Goal: Transaction & Acquisition: Download file/media

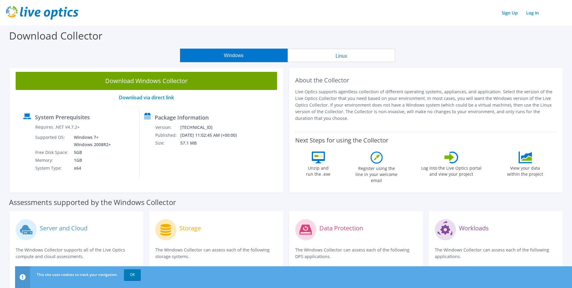
click at [304, 53] on button "Linux" at bounding box center [342, 56] width 108 height 14
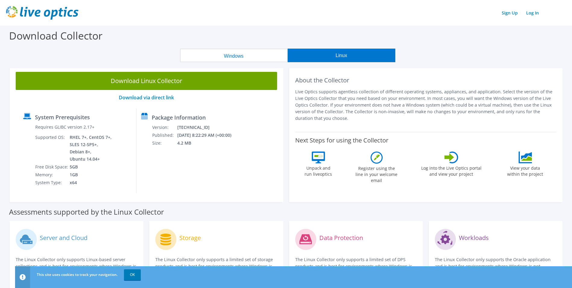
click at [241, 53] on button "Windows" at bounding box center [234, 56] width 108 height 14
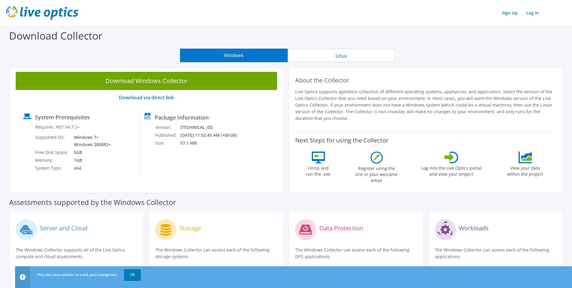
click at [336, 52] on button "Linux" at bounding box center [342, 56] width 108 height 14
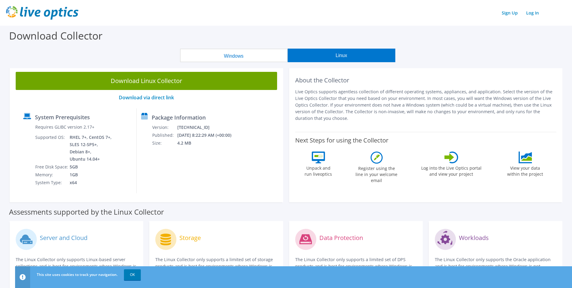
click at [200, 54] on button "Windows" at bounding box center [234, 56] width 108 height 14
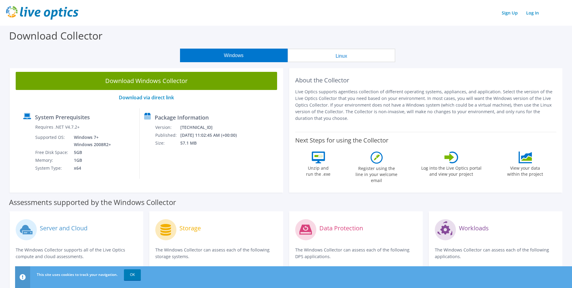
click at [332, 54] on button "Linux" at bounding box center [342, 56] width 108 height 14
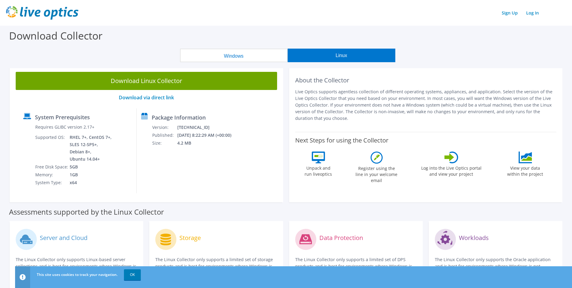
click at [247, 49] on button "Windows" at bounding box center [234, 56] width 108 height 14
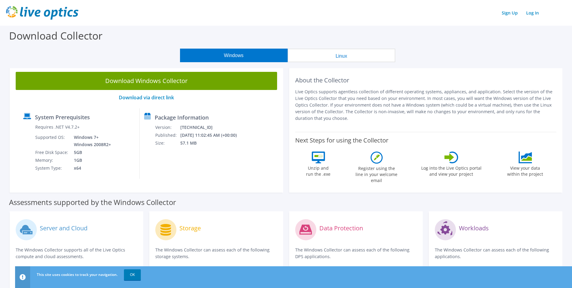
click at [328, 58] on button "Linux" at bounding box center [342, 56] width 108 height 14
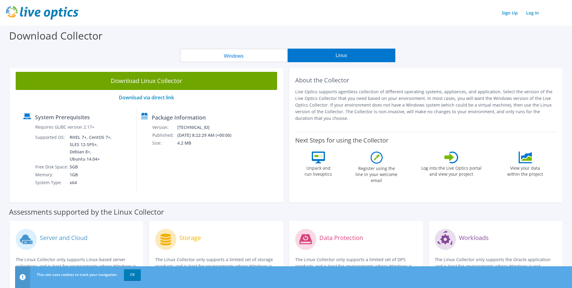
click at [240, 55] on button "Windows" at bounding box center [234, 56] width 108 height 14
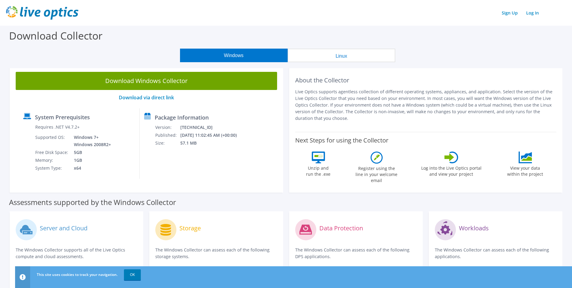
click at [376, 55] on button "Linux" at bounding box center [342, 56] width 108 height 14
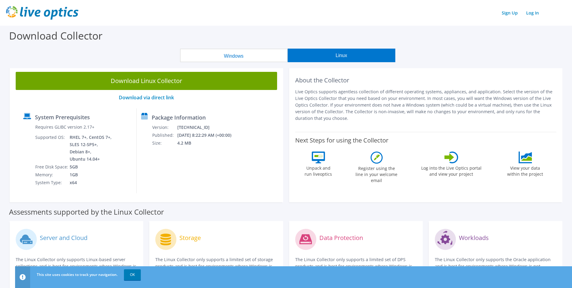
click at [269, 57] on button "Windows" at bounding box center [234, 56] width 108 height 14
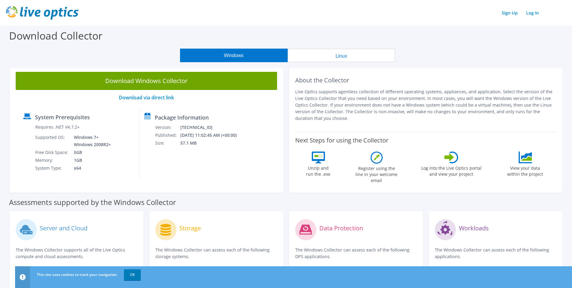
click at [342, 54] on button "Linux" at bounding box center [342, 56] width 108 height 14
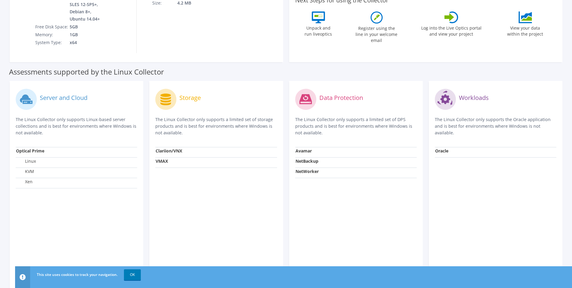
scroll to position [175, 0]
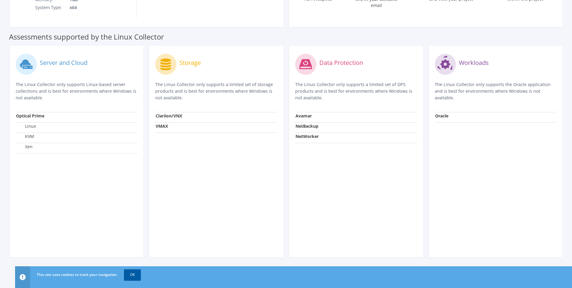
click at [128, 275] on link "OK" at bounding box center [132, 274] width 17 height 11
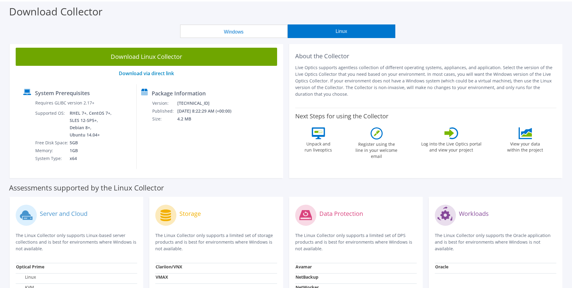
scroll to position [0, 0]
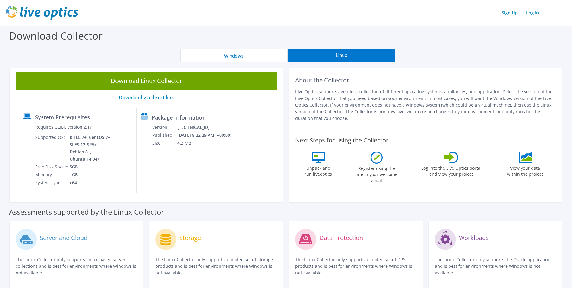
click at [219, 58] on button "Windows" at bounding box center [234, 56] width 108 height 14
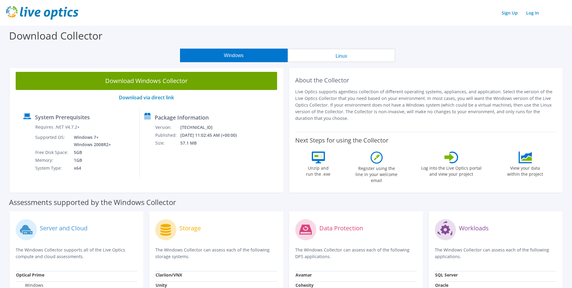
click at [310, 60] on button "Linux" at bounding box center [342, 56] width 108 height 14
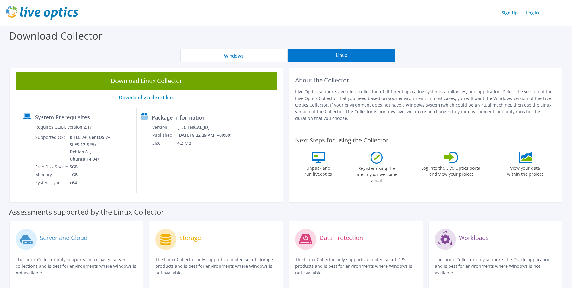
click at [240, 59] on button "Windows" at bounding box center [234, 56] width 108 height 14
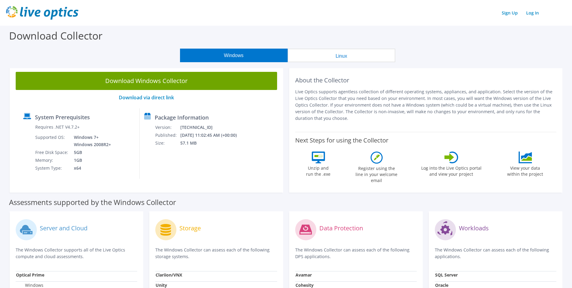
click at [305, 54] on button "Linux" at bounding box center [342, 56] width 108 height 14
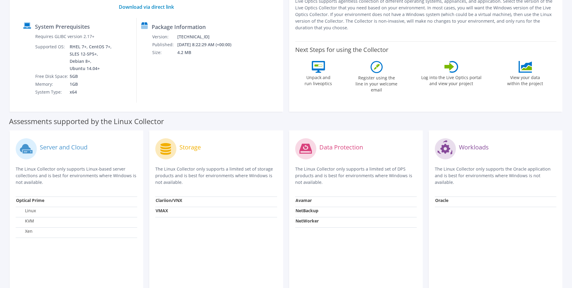
scroll to position [151, 0]
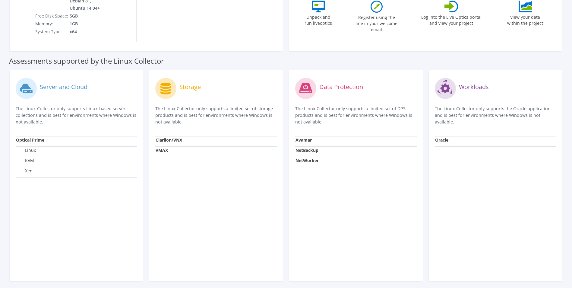
click at [33, 150] on label "Linux" at bounding box center [26, 150] width 20 height 6
click at [32, 158] on label "KVM" at bounding box center [25, 160] width 18 height 6
click at [31, 170] on label "Xen" at bounding box center [24, 171] width 17 height 6
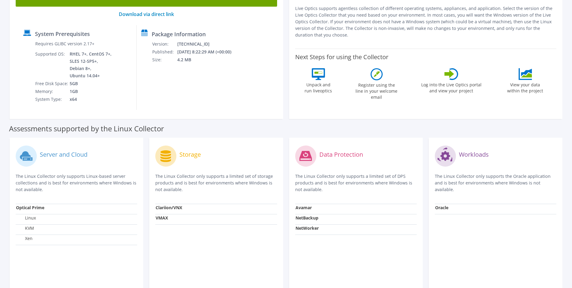
scroll to position [0, 0]
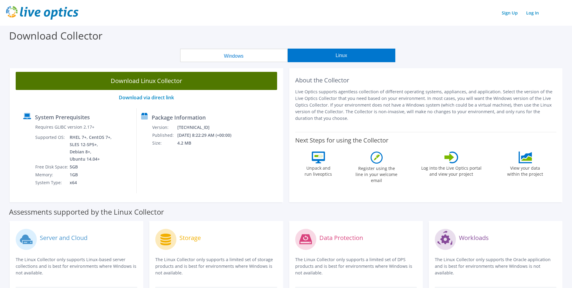
click at [224, 87] on link "Download Linux Collector" at bounding box center [146, 81] width 261 height 18
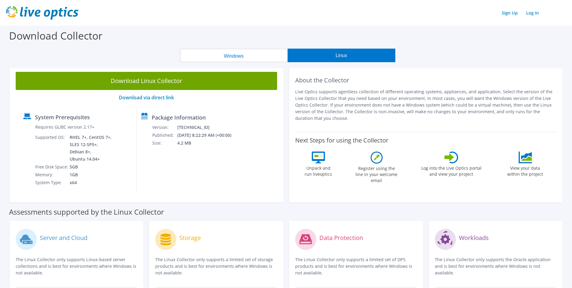
click at [62, 13] on img at bounding box center [42, 13] width 72 height 14
